Goal: Navigation & Orientation: Find specific page/section

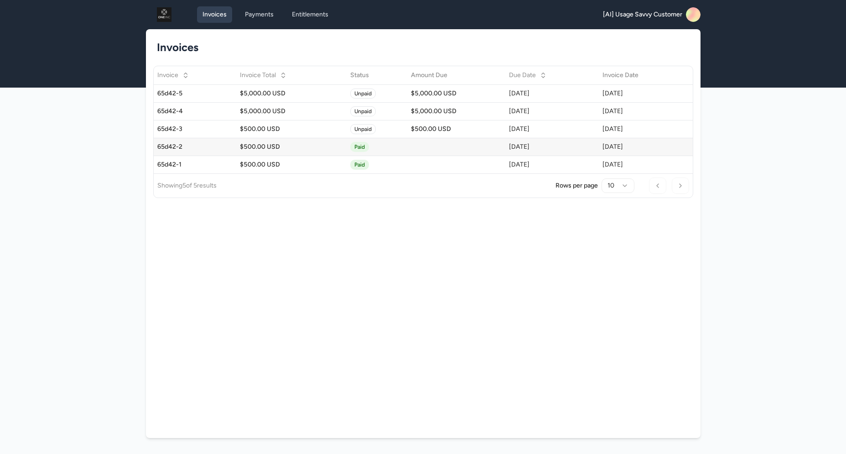
click at [196, 147] on div "65d42-2" at bounding box center [194, 146] width 75 height 9
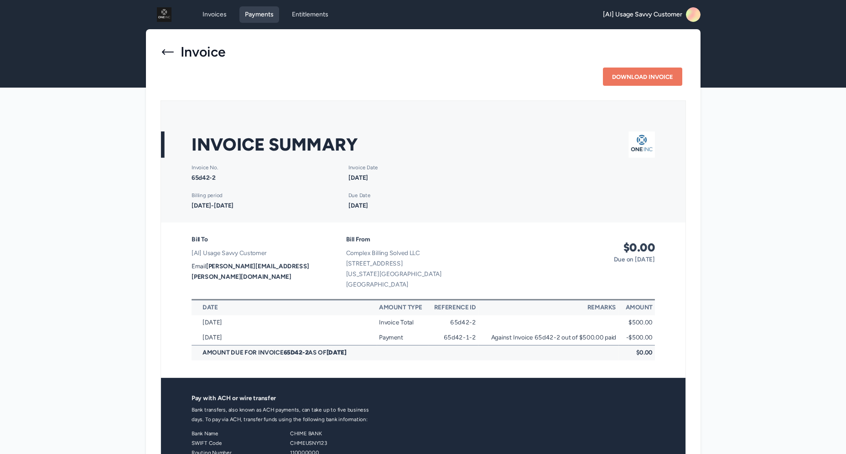
click at [258, 16] on link "Payments" at bounding box center [259, 14] width 40 height 16
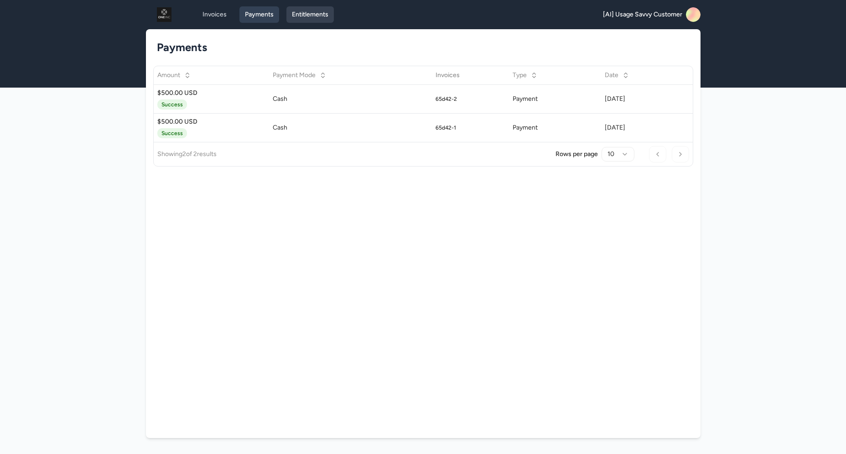
click at [316, 15] on link "Entitlements" at bounding box center [309, 14] width 47 height 16
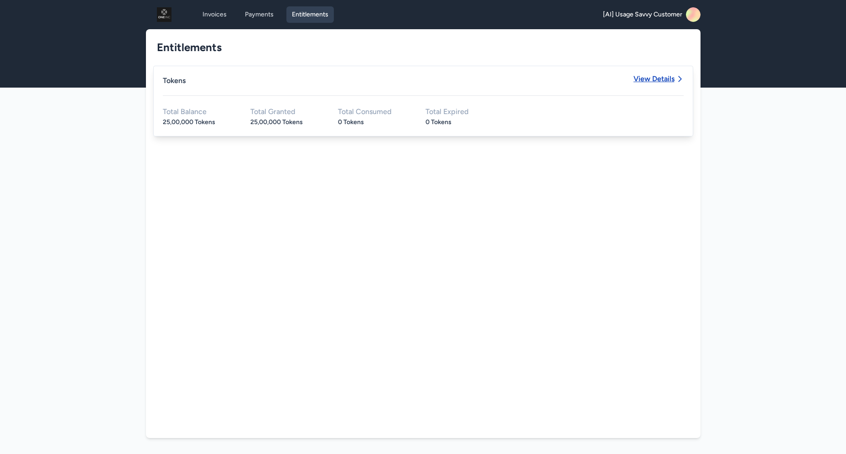
click at [661, 77] on span "View Details" at bounding box center [653, 78] width 41 height 7
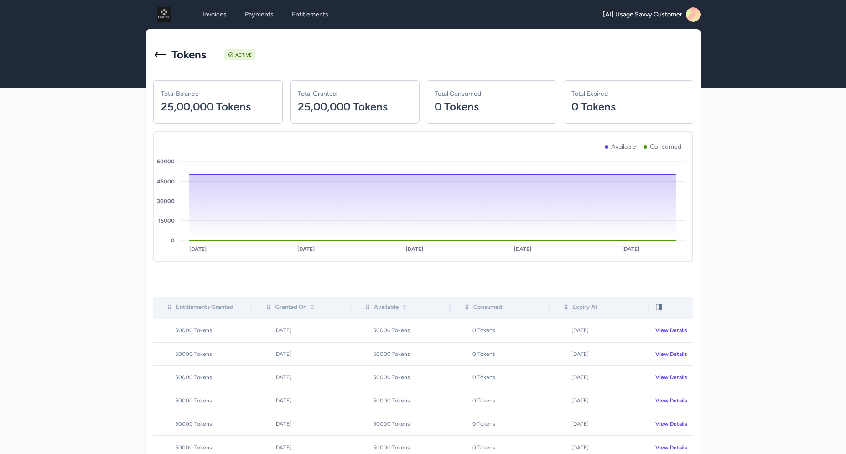
click at [693, 16] on rect at bounding box center [693, 14] width 15 height 15
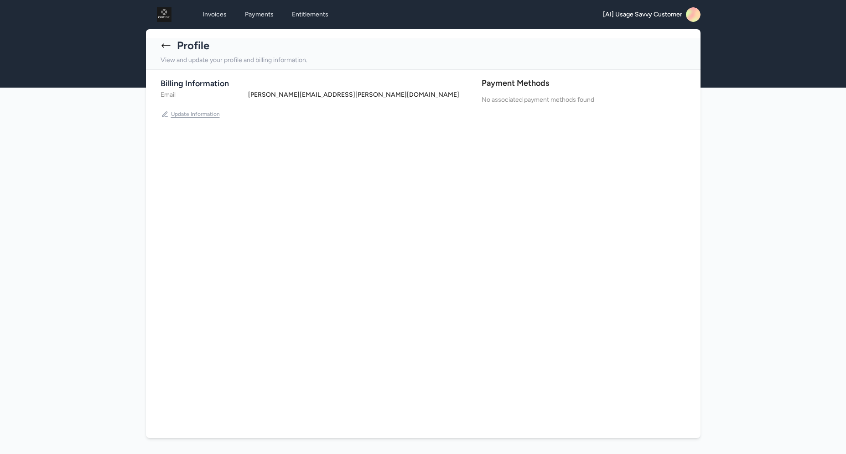
click at [192, 111] on button "Update Information" at bounding box center [191, 114] width 60 height 15
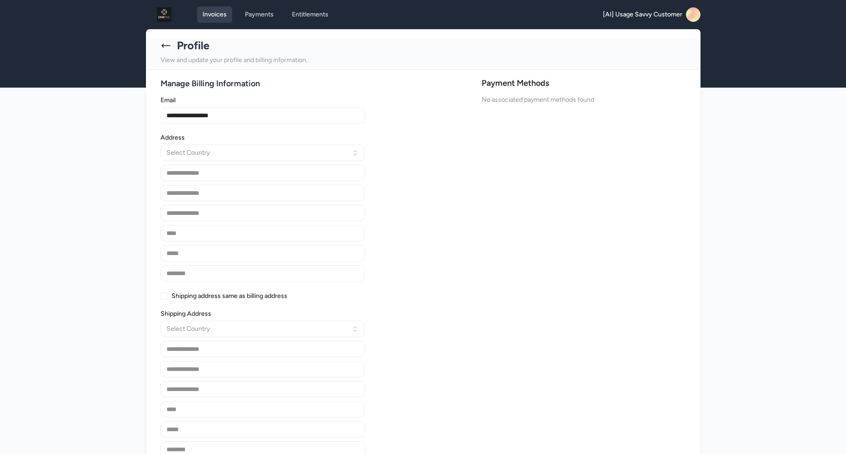
click at [221, 9] on link "Invoices" at bounding box center [214, 14] width 35 height 16
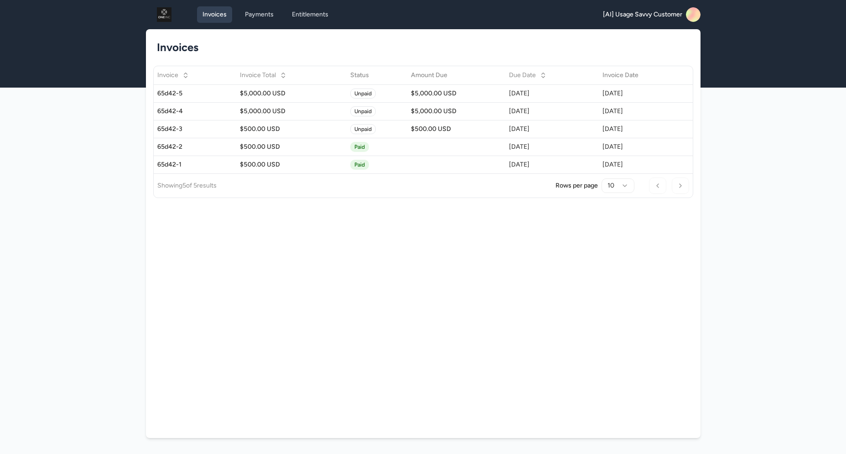
click at [265, 216] on div "Invoices Invoice Invoice Total Status Amount Due Due Date Invoice Date 65d42-5 …" at bounding box center [423, 233] width 555 height 409
